Goal: Information Seeking & Learning: Learn about a topic

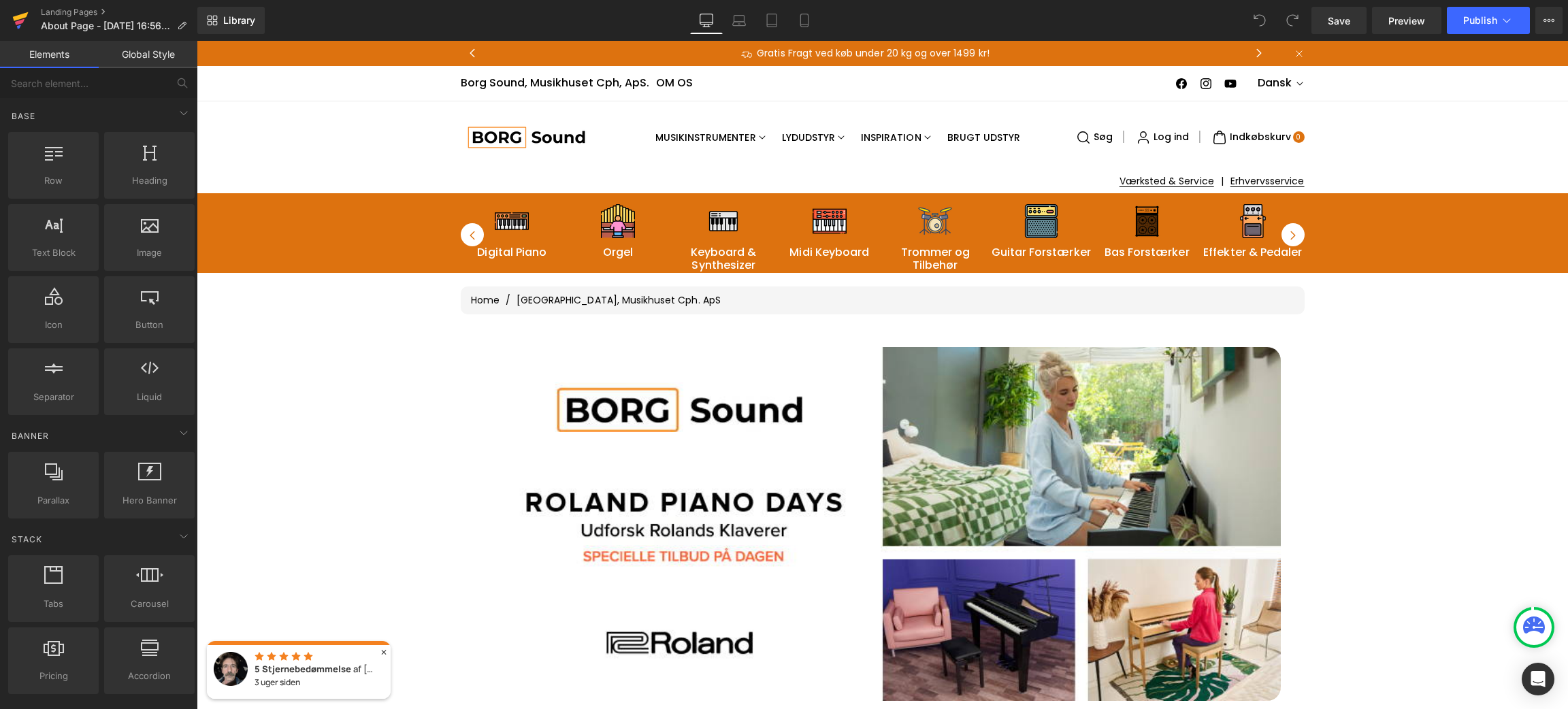
click at [21, 14] on icon at bounding box center [20, 20] width 17 height 34
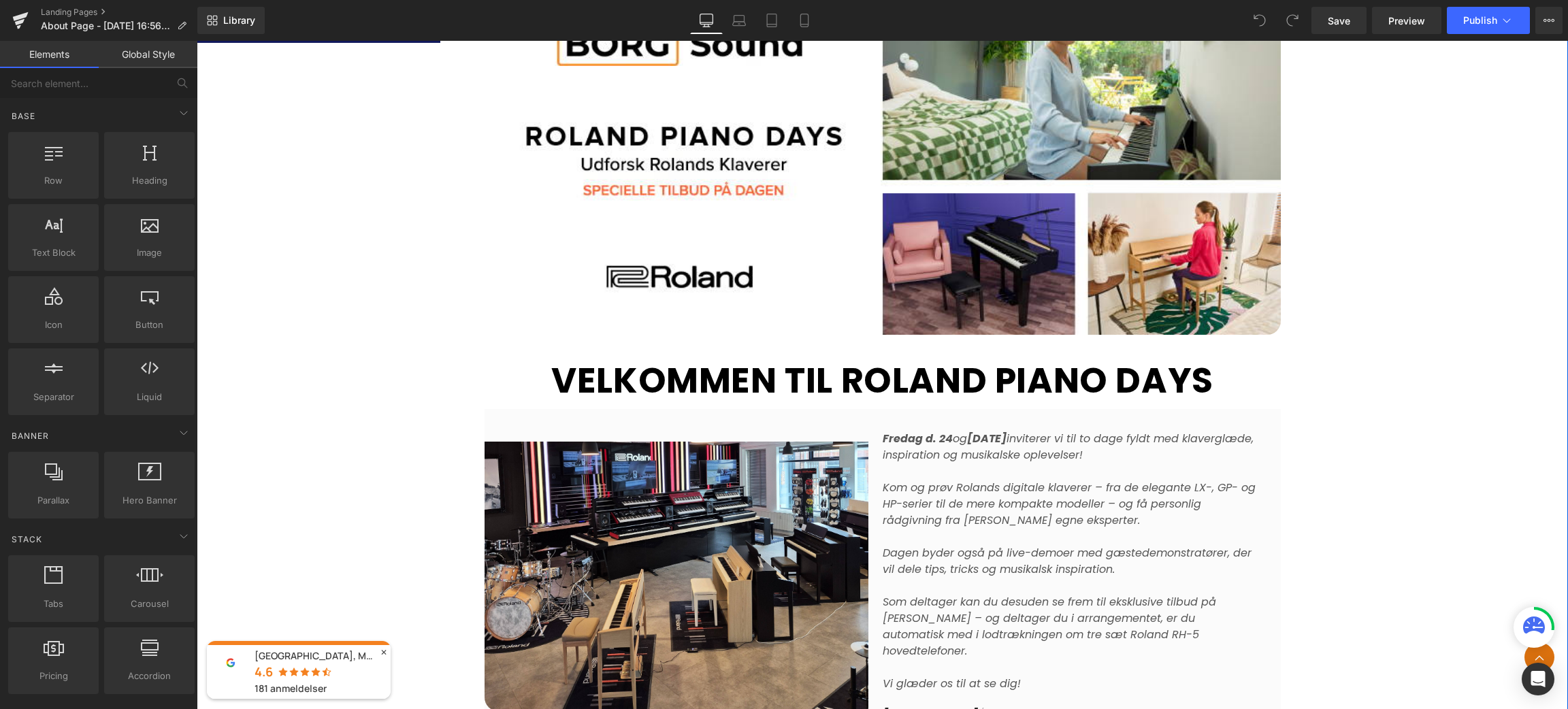
scroll to position [656, 0]
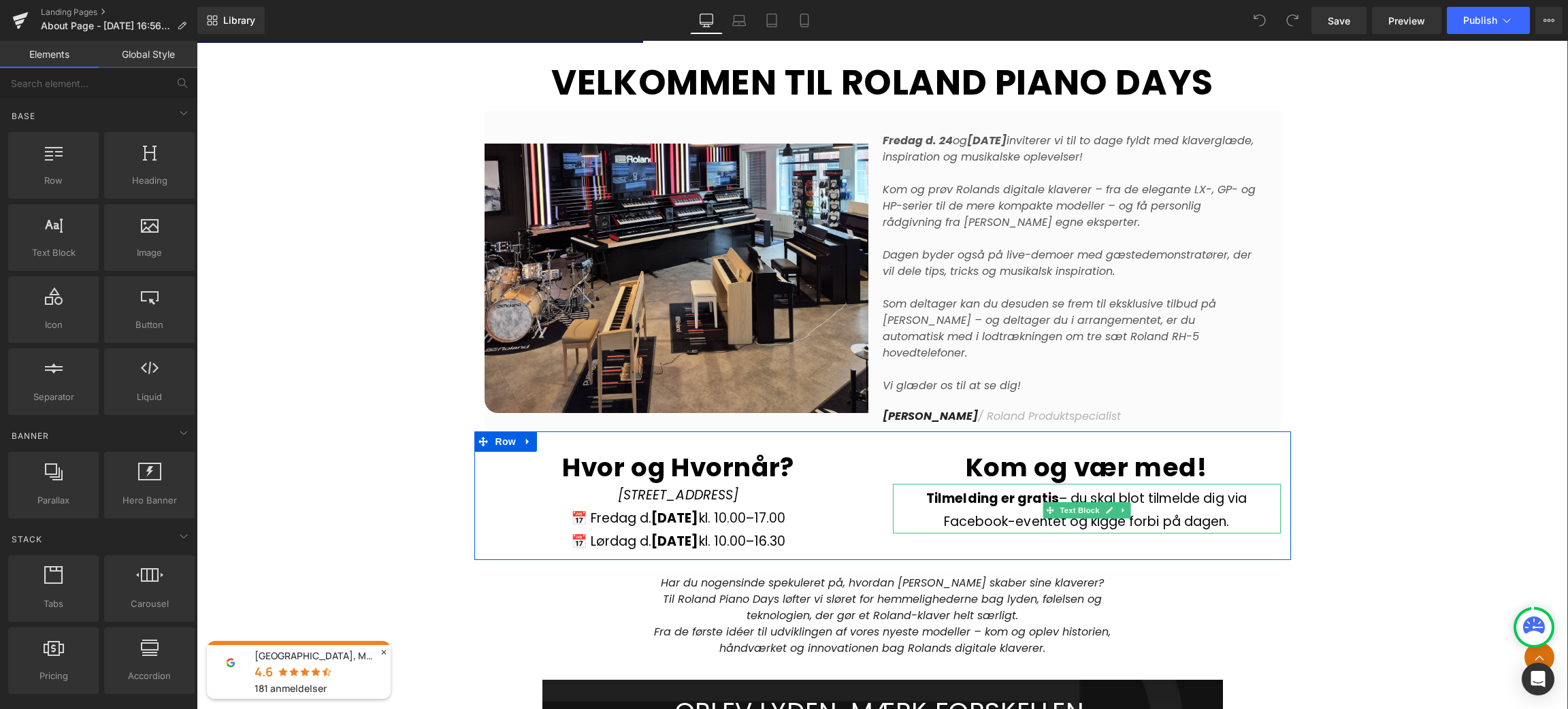
click at [950, 489] on strong "Tilmelding er gratis" at bounding box center [992, 498] width 133 height 18
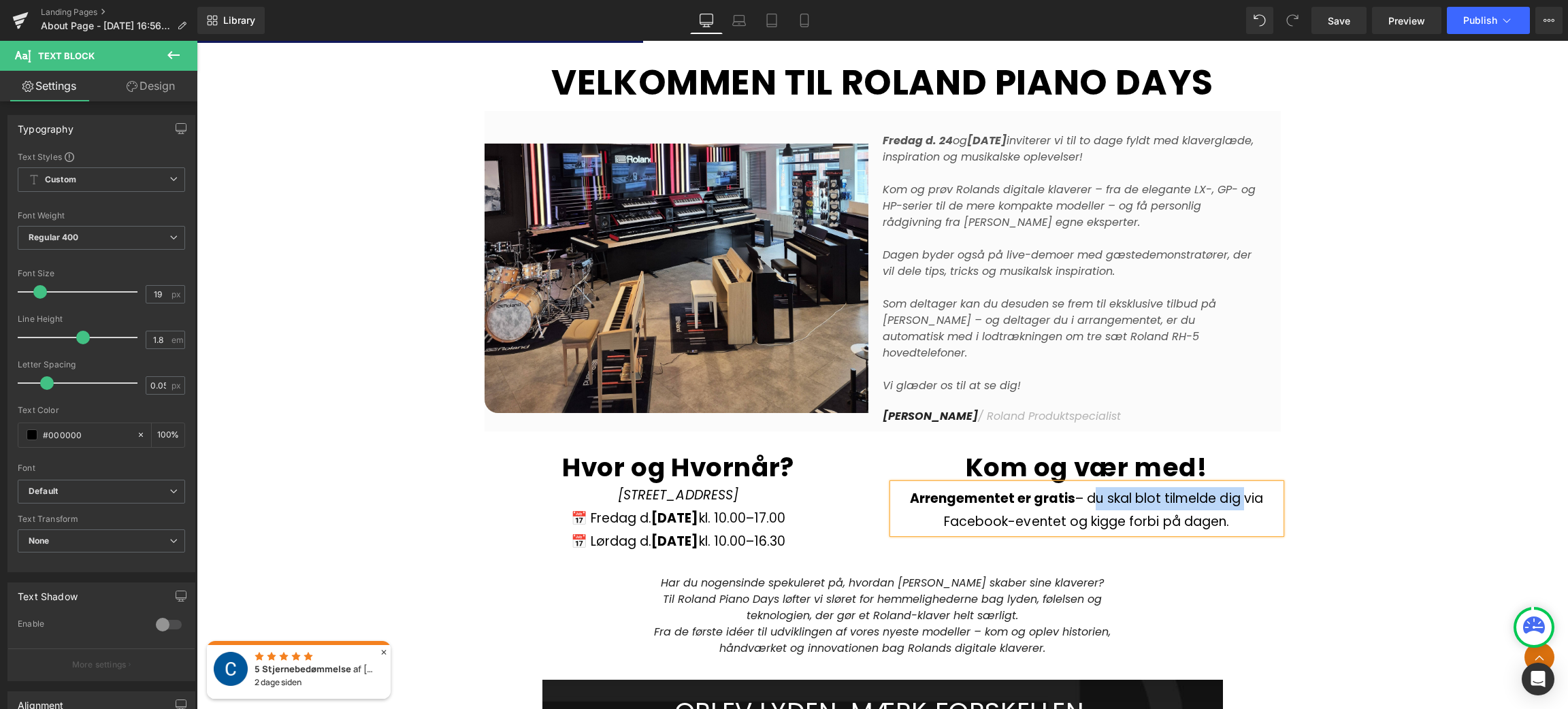
drag, startPoint x: 1083, startPoint y: 480, endPoint x: 1238, endPoint y: 477, distance: 155.0
click at [1238, 487] on p "Arrengementet er gratis – du skal blot tilmelde dig via Facebook-eventet og kig…" at bounding box center [1087, 510] width 388 height 47
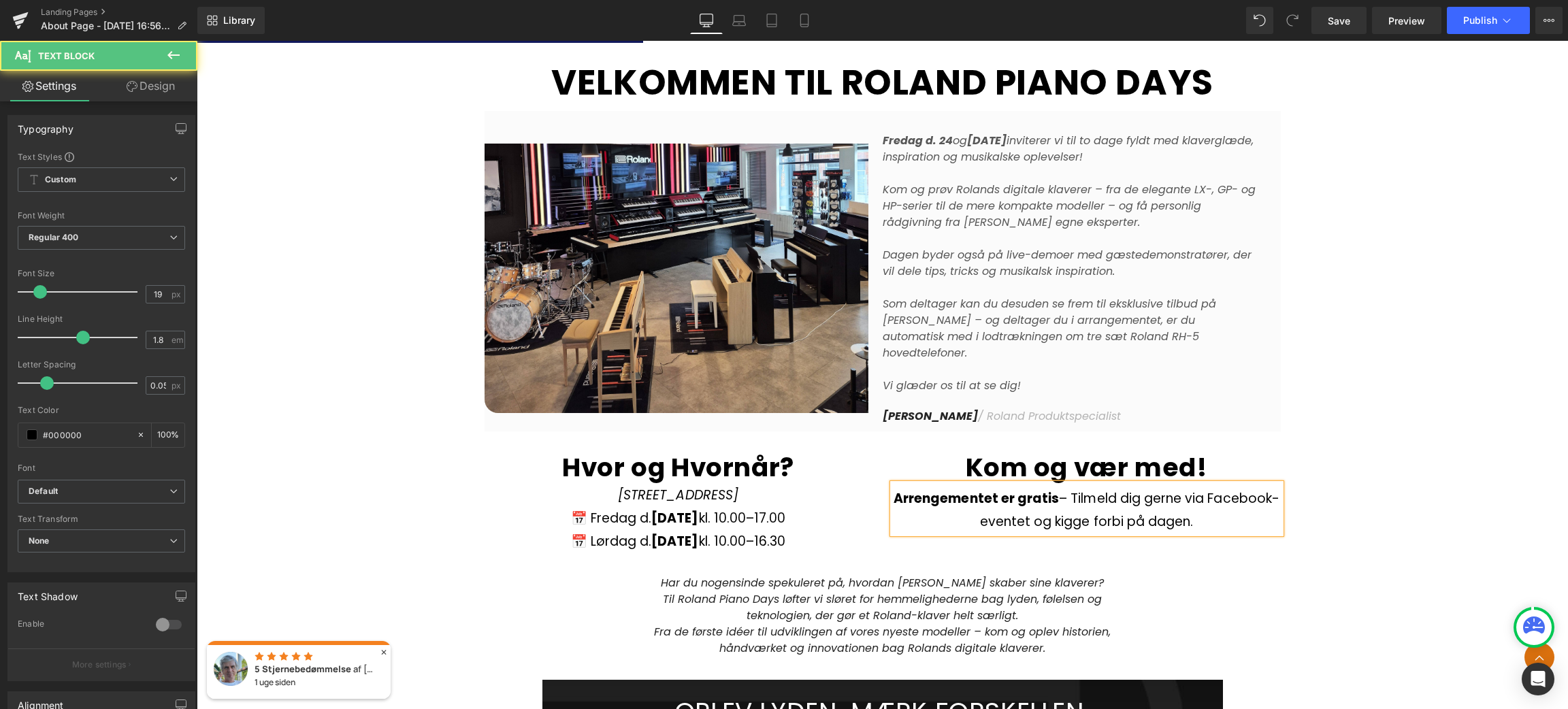
click at [1197, 496] on p "Arrengementet er gratis – Tilmeld dig gerne via Facebook-eventet og kigge forbi…" at bounding box center [1087, 510] width 388 height 47
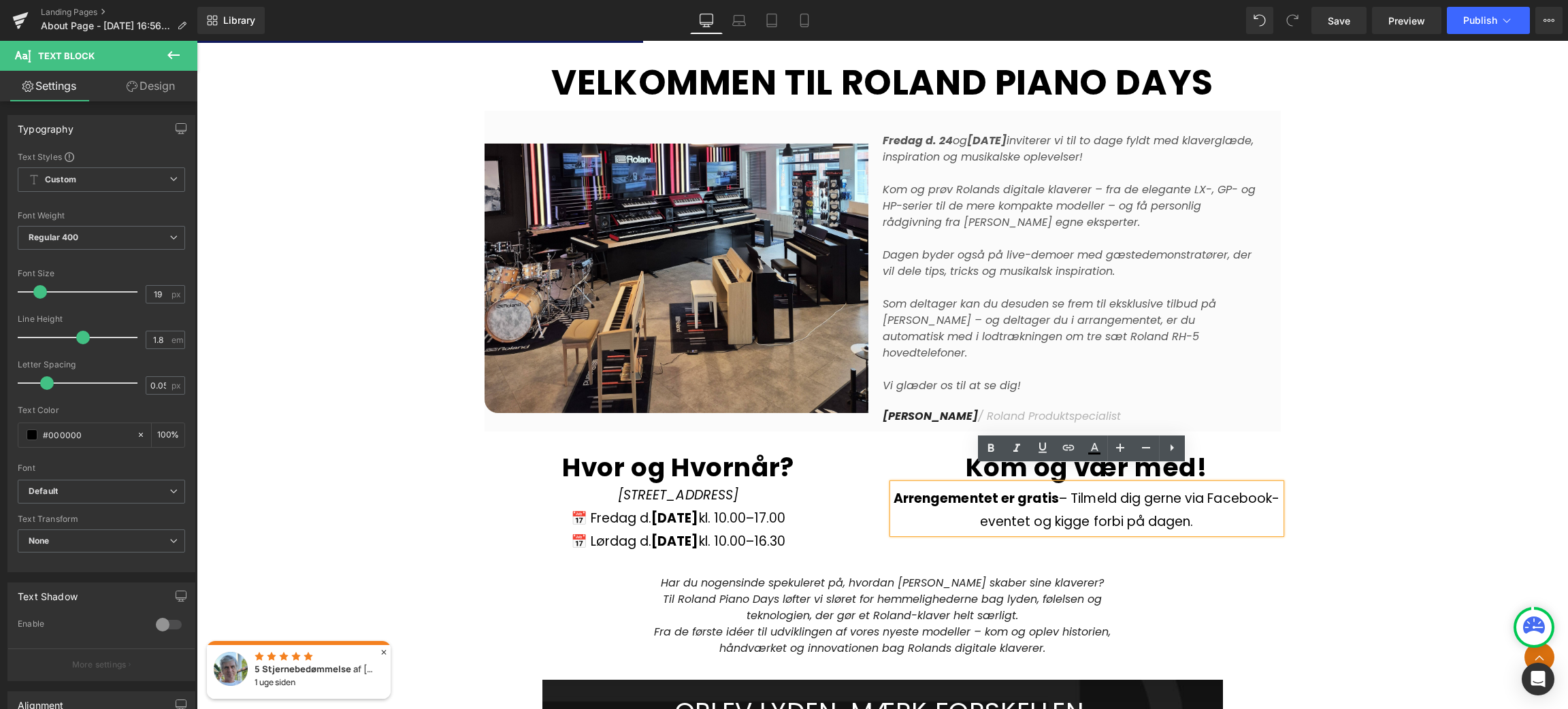
click at [1034, 498] on p "Arrengementet er gratis – Tilmeld dig gerne via Facebook-eventet og kigge forbi…" at bounding box center [1087, 510] width 388 height 47
drag, startPoint x: 1207, startPoint y: 509, endPoint x: 887, endPoint y: 485, distance: 320.9
click at [893, 487] on p "Arrengementet er gratis – Tilmeld dig gerne via Facebook-eventet eller kigge fo…" at bounding box center [1087, 510] width 388 height 47
copy p "Arrengementet er gratis – Tilmeld dig gerne via Facebook-eventet eller kigge fo…"
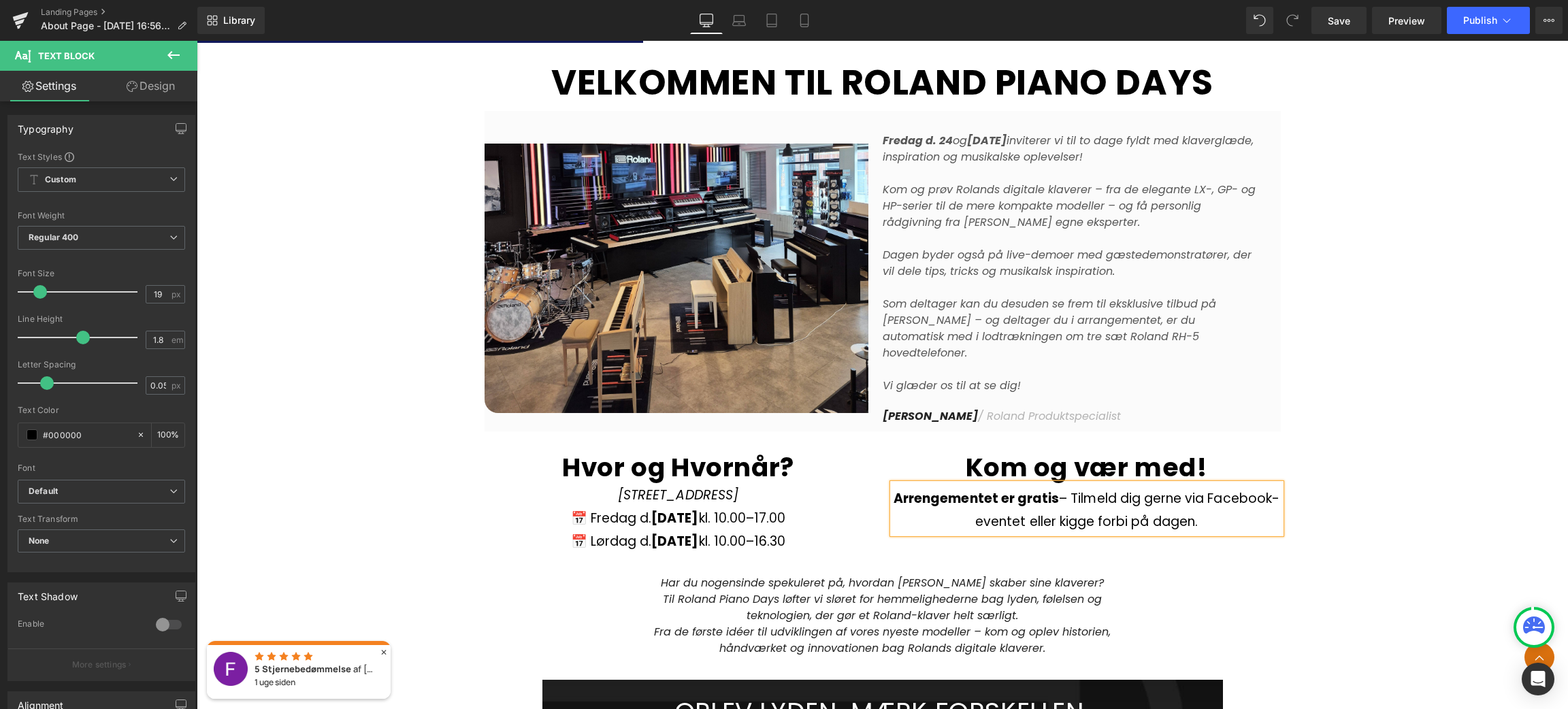
click at [1196, 507] on p "Arrengementet er gratis – Tilmeld dig gerne via Facebook-eventet eller kigge fo…" at bounding box center [1087, 510] width 388 height 47
drag, startPoint x: 1208, startPoint y: 502, endPoint x: 888, endPoint y: 475, distance: 321.1
click at [893, 487] on p "Arrengementet er gratis – Tilmeld dig gerne via Facebook-eventet eller kigge fo…" at bounding box center [1087, 510] width 388 height 47
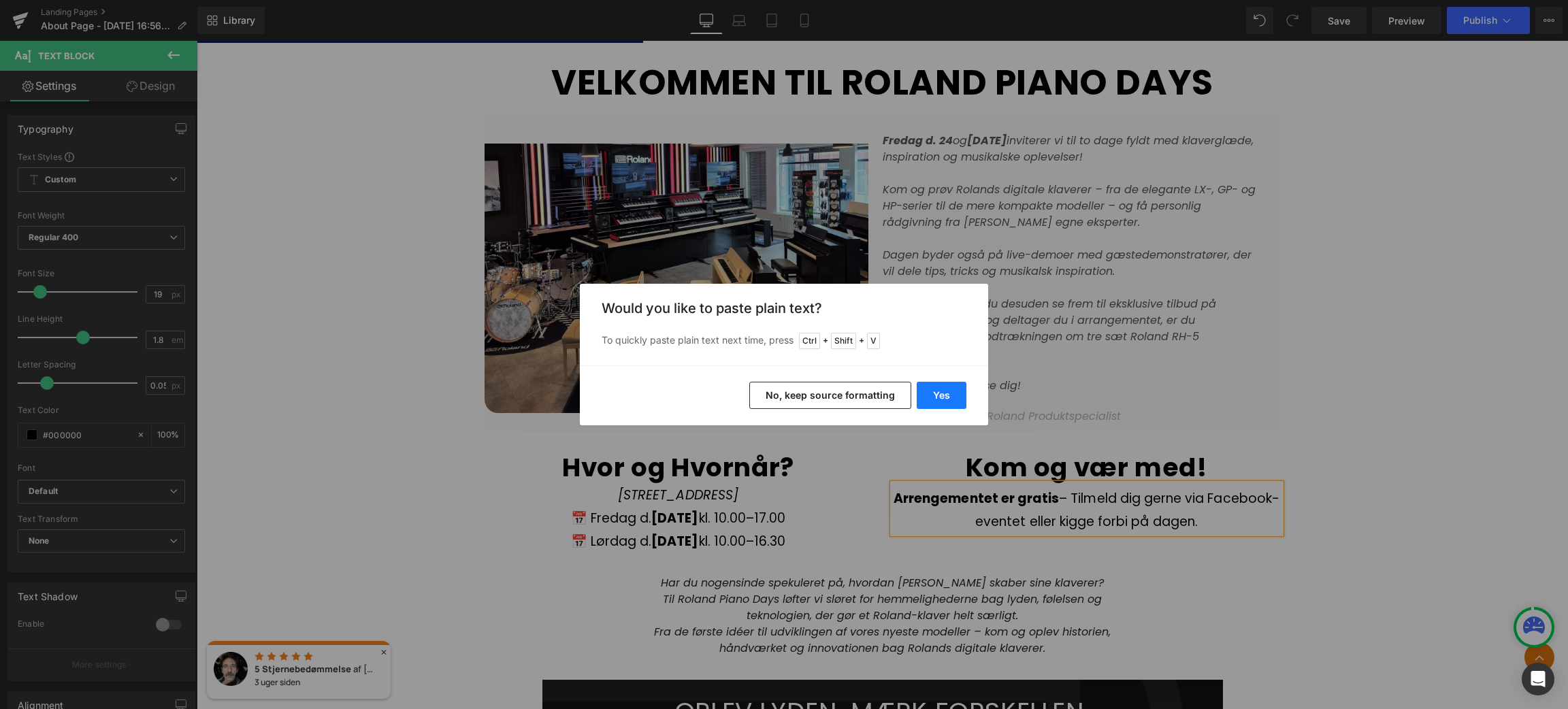
click at [938, 392] on button "Yes" at bounding box center [941, 395] width 50 height 27
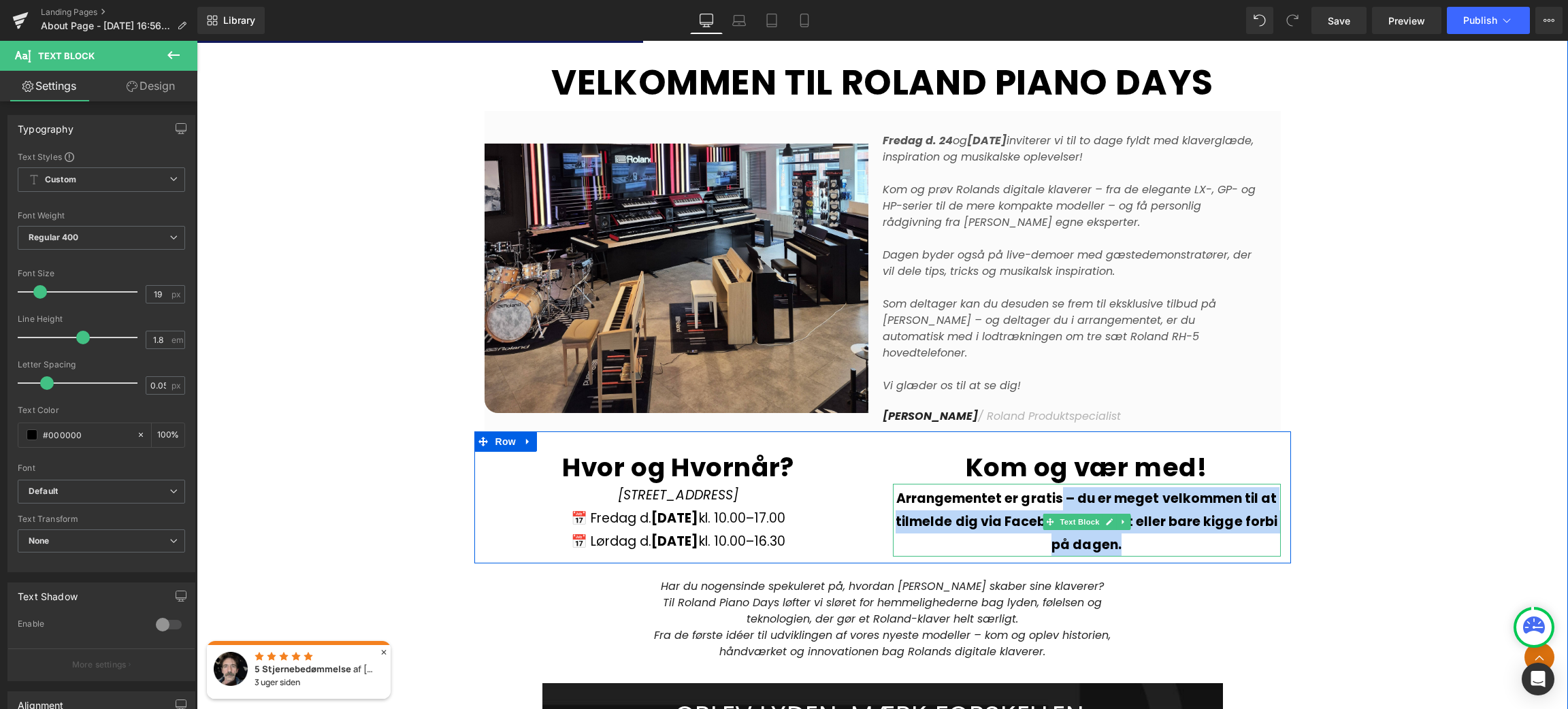
drag, startPoint x: 1056, startPoint y: 481, endPoint x: 1124, endPoint y: 533, distance: 85.6
click at [1124, 533] on p "Arrangementet er gratis – du er meget velkommen til at tilmelde dig via Faceboo…" at bounding box center [1087, 521] width 388 height 70
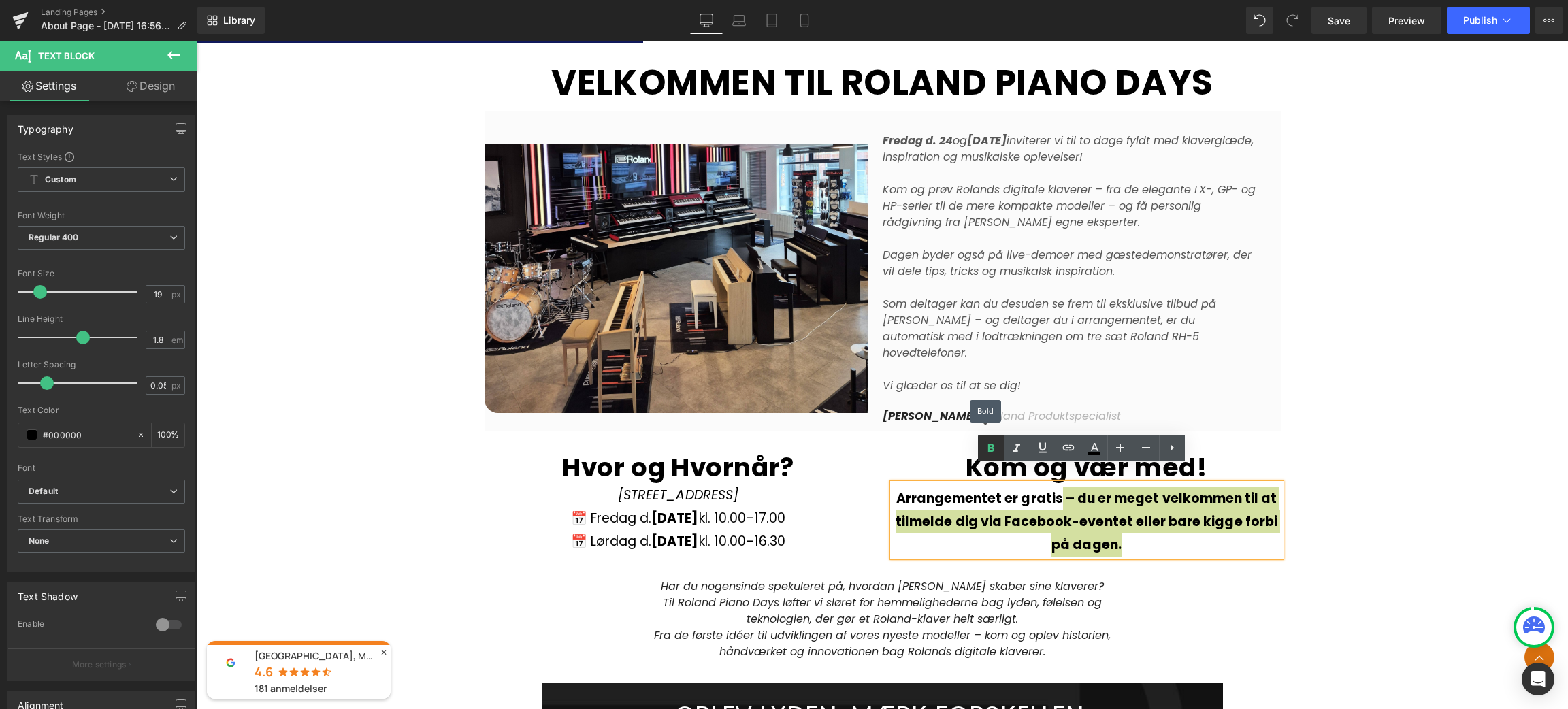
click at [991, 445] on icon at bounding box center [991, 449] width 17 height 17
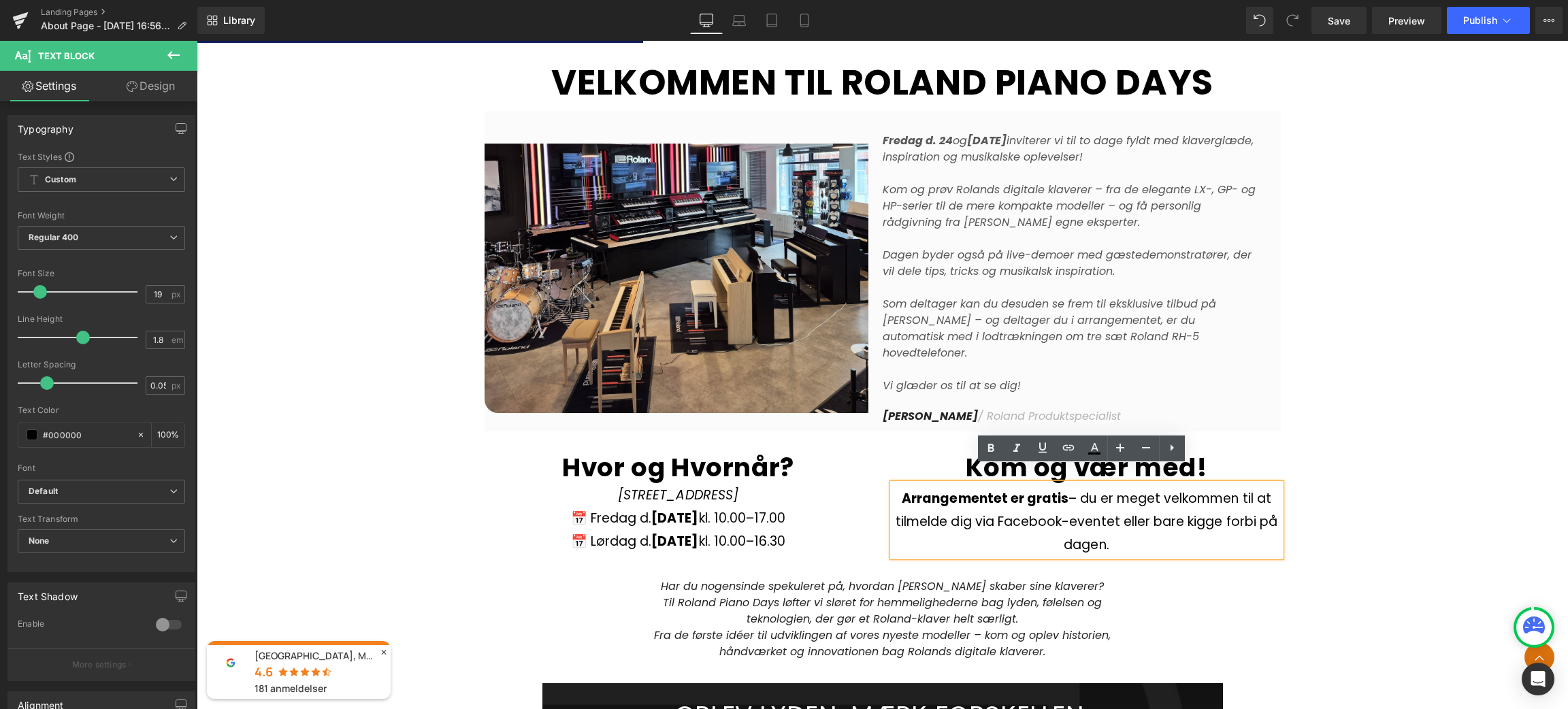
click at [1165, 530] on p "Arrangementet er gratis – du er meget velkommen til at tilmelde dig via Faceboo…" at bounding box center [1087, 521] width 388 height 70
click at [1133, 487] on p "Arrangementet er gratis – du er meget velkommen til at tilmelde dig via Faceboo…" at bounding box center [1087, 521] width 388 height 70
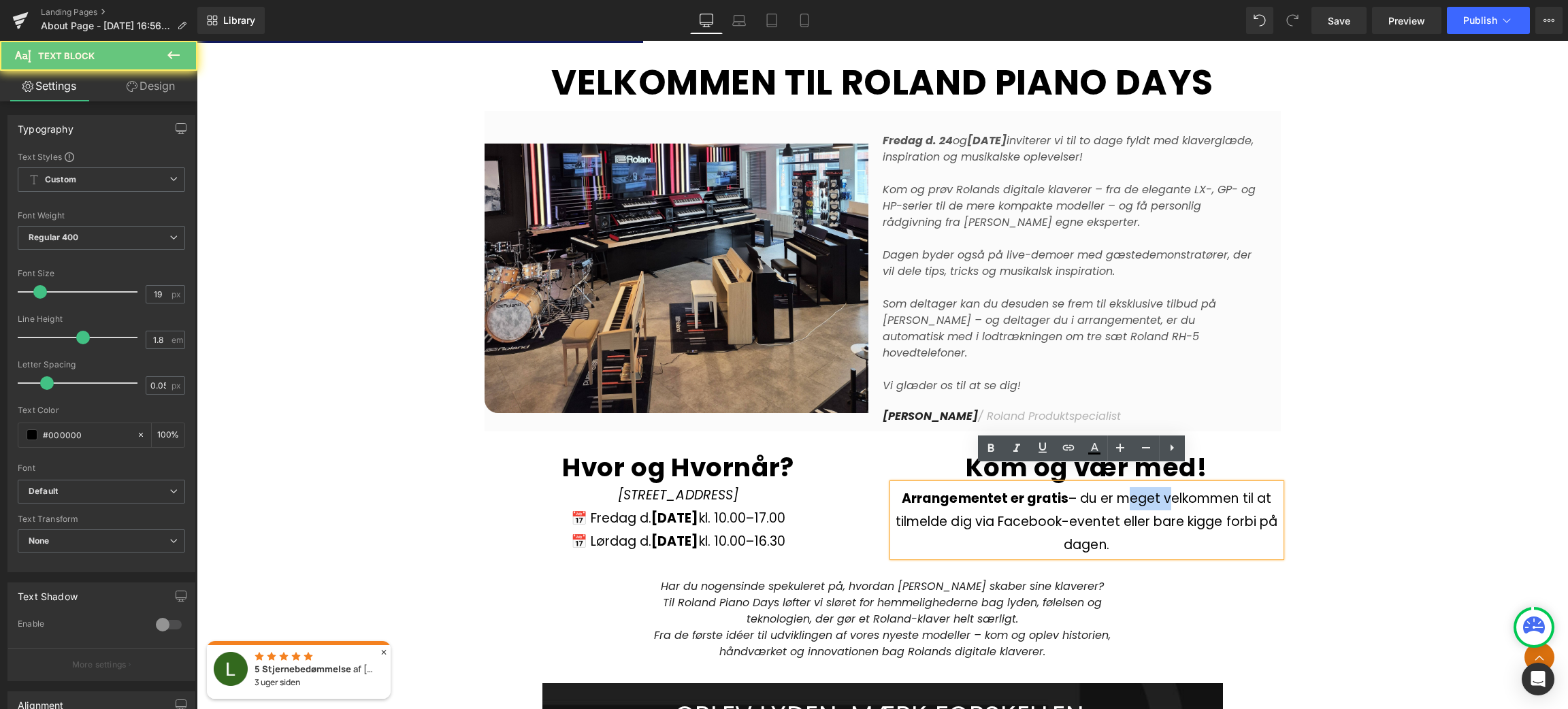
click at [1133, 487] on p "Arrangementet er gratis – du er meget velkommen til at tilmelde dig via Faceboo…" at bounding box center [1087, 521] width 388 height 70
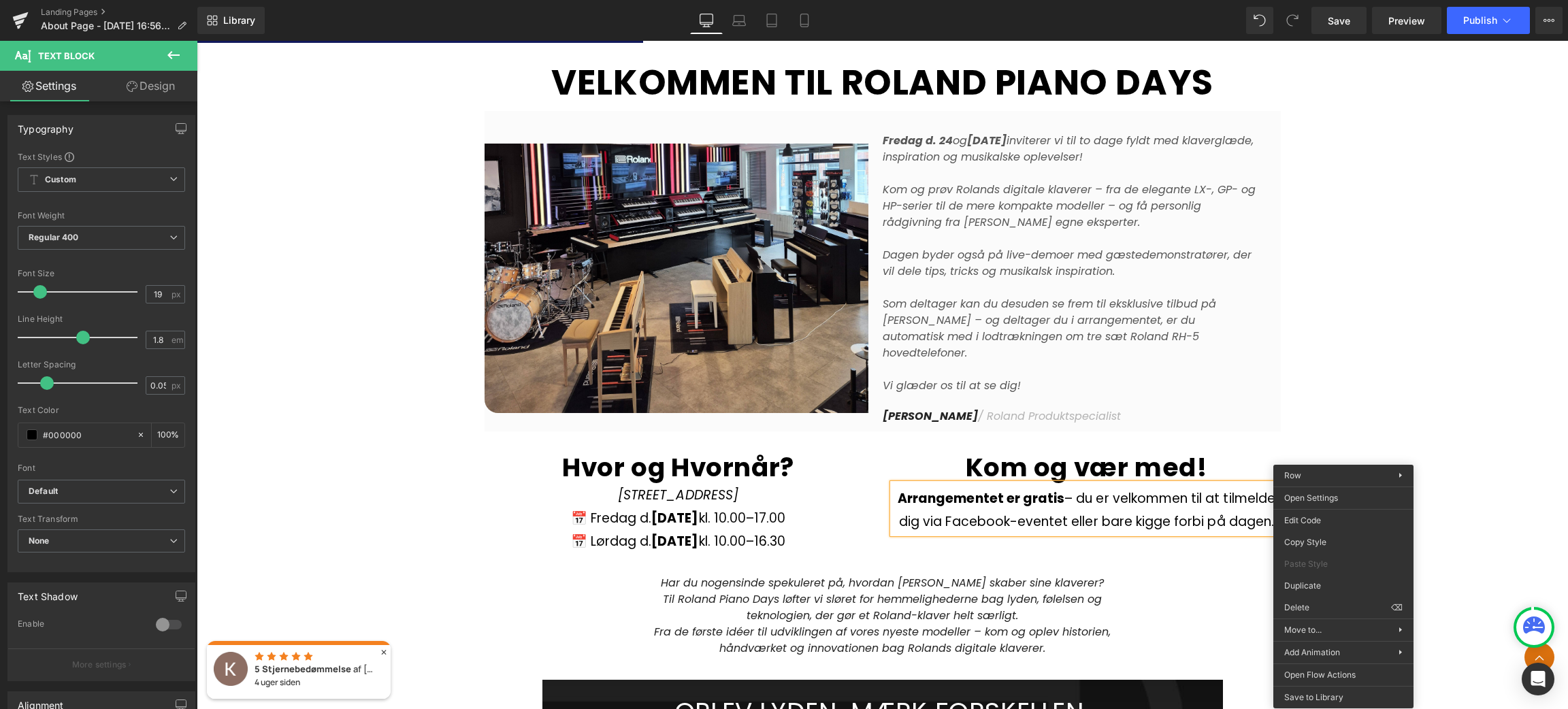
click at [1214, 594] on div "Image Row VELKOMMEN TIL ROLAND PIANO DAYS Heading Row Fredag d. 24 og Lørdag d.…" at bounding box center [882, 383] width 1371 height 1440
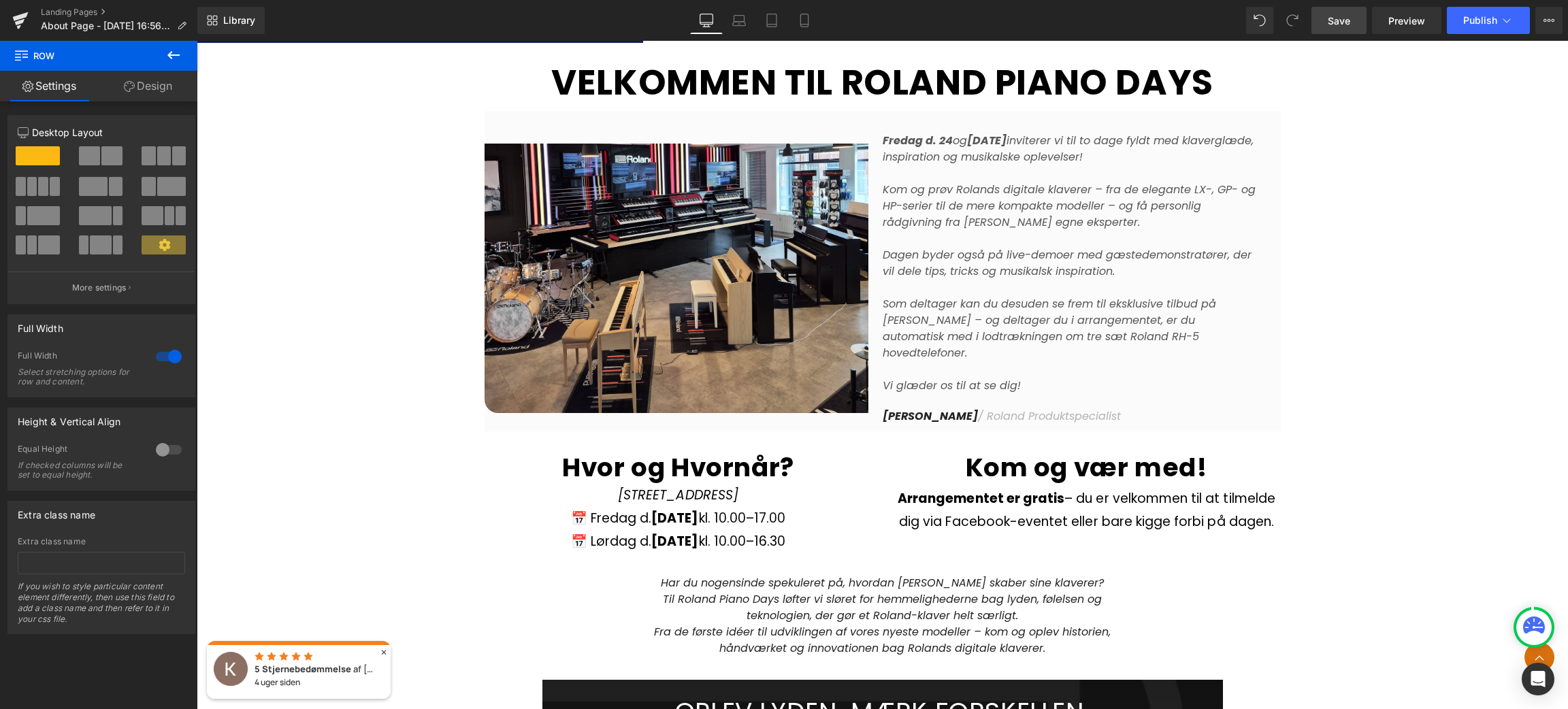
click at [1350, 18] on span "Save" at bounding box center [1339, 20] width 23 height 14
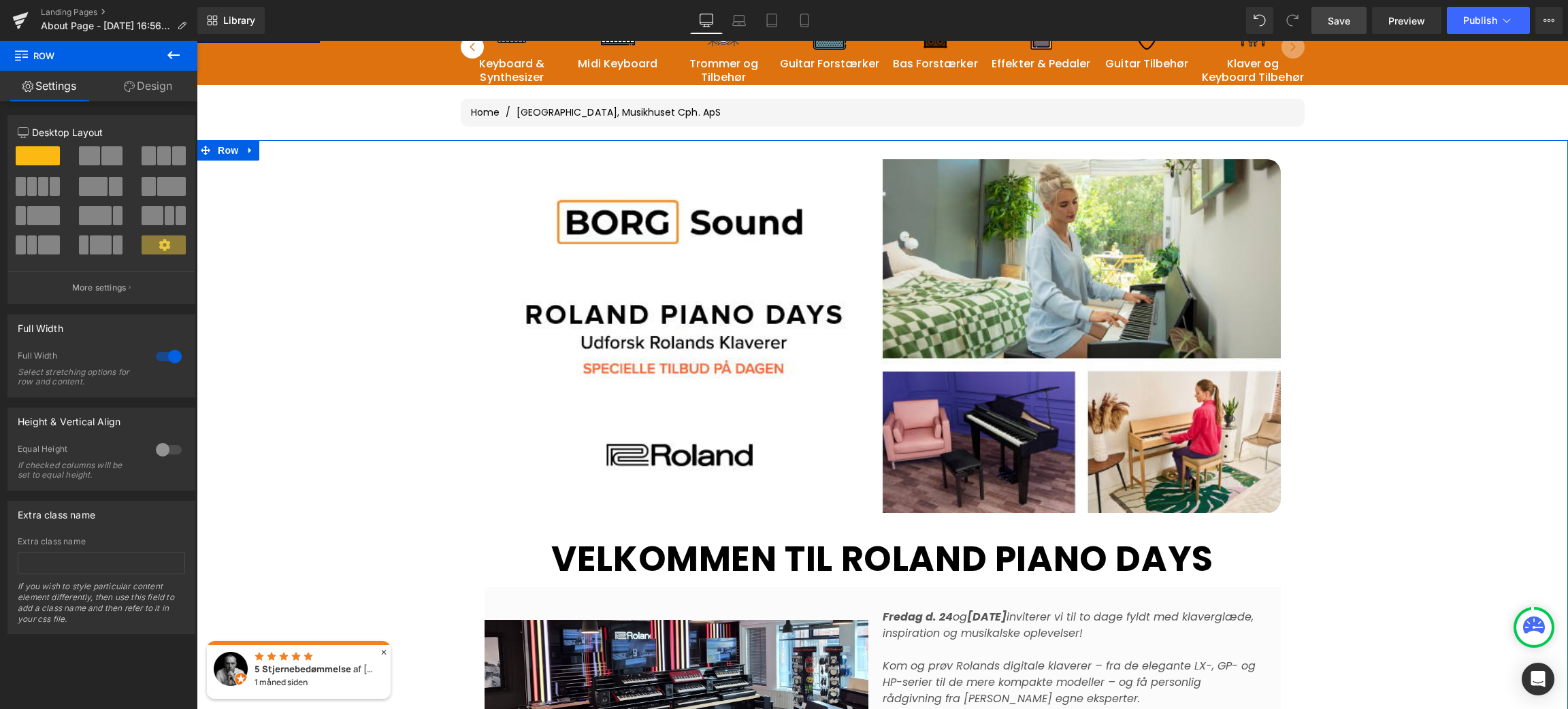
scroll to position [182, 0]
